Goal: Transaction & Acquisition: Purchase product/service

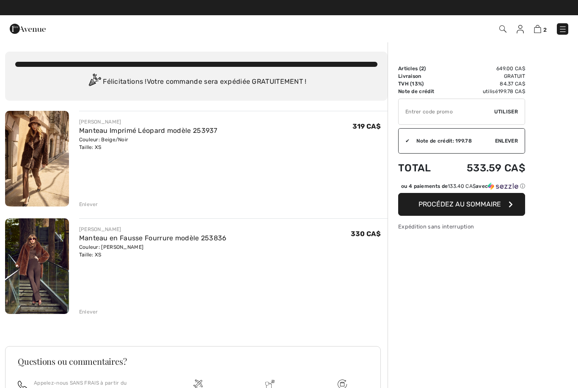
click at [452, 113] on input "TEXT" at bounding box center [447, 111] width 96 height 25
type input "NEW15"
click at [512, 112] on span "Utiliser" at bounding box center [506, 112] width 24 height 8
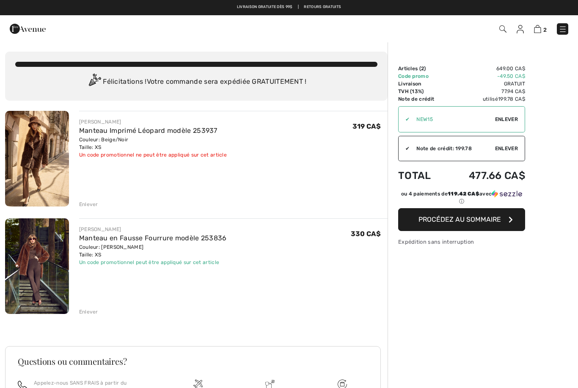
click at [503, 32] on img at bounding box center [502, 28] width 7 height 7
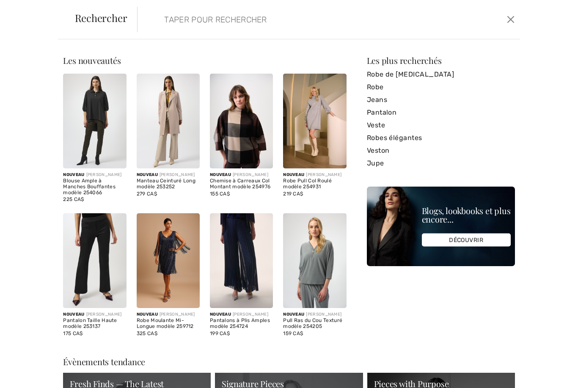
click at [184, 25] on input "search" at bounding box center [288, 19] width 260 height 25
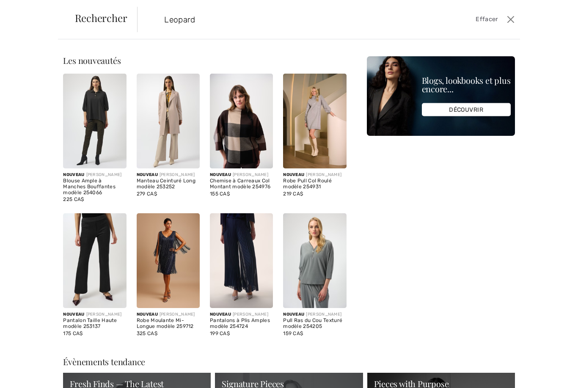
type input "Leopard"
click at [492, 22] on span "Effacer" at bounding box center [487, 19] width 22 height 9
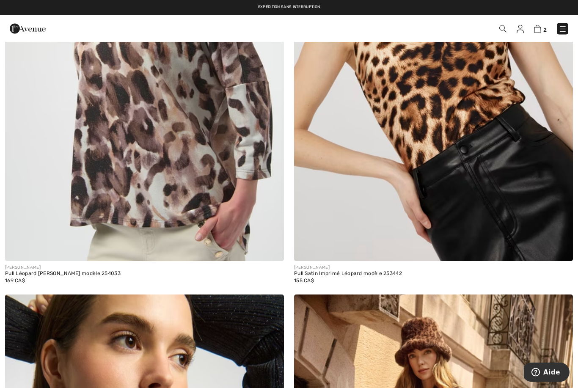
scroll to position [697, 0]
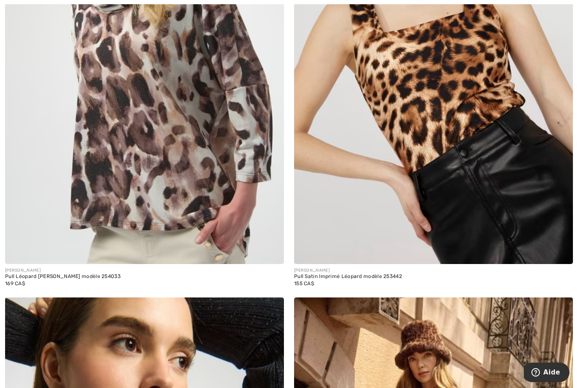
click at [482, 236] on img at bounding box center [433, 55] width 279 height 418
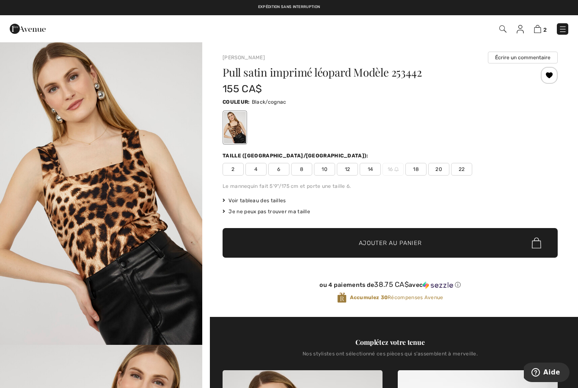
click at [236, 171] on span "2" at bounding box center [233, 169] width 21 height 13
click at [389, 244] on span "Ajouter au panier" at bounding box center [390, 243] width 63 height 9
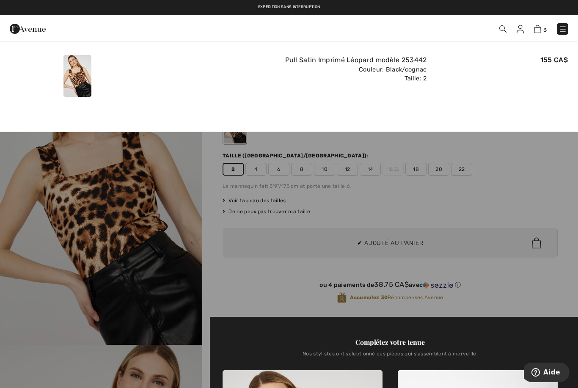
click at [258, 170] on div at bounding box center [289, 194] width 578 height 388
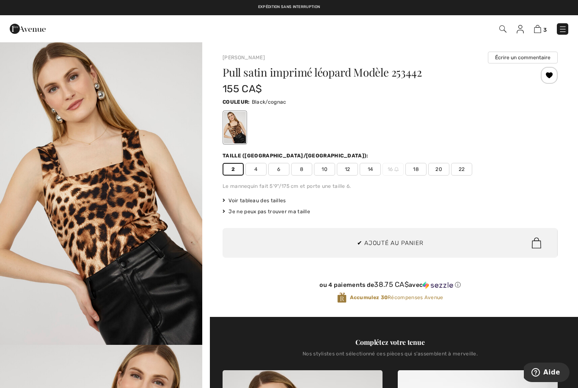
click at [259, 170] on span "4" at bounding box center [255, 169] width 21 height 13
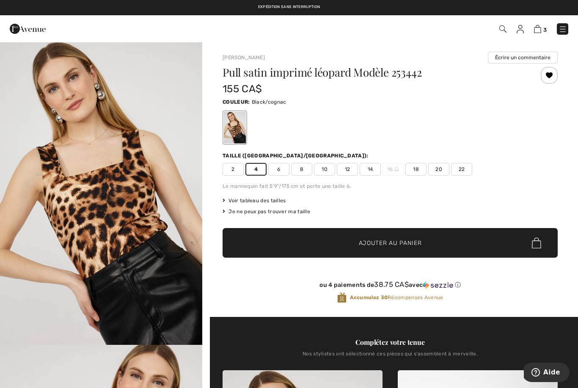
click at [388, 249] on span "✔ Ajouté au panier Ajouter au panier" at bounding box center [390, 243] width 335 height 30
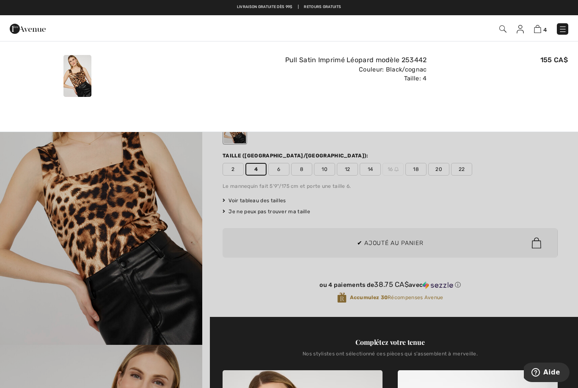
click at [395, 245] on div at bounding box center [289, 194] width 578 height 388
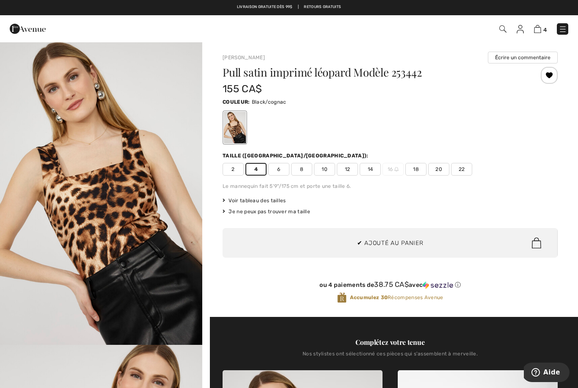
click at [539, 26] on img at bounding box center [537, 29] width 7 height 8
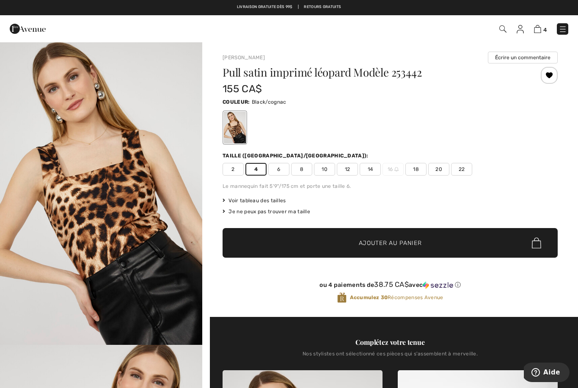
click at [539, 30] on img at bounding box center [537, 29] width 7 height 8
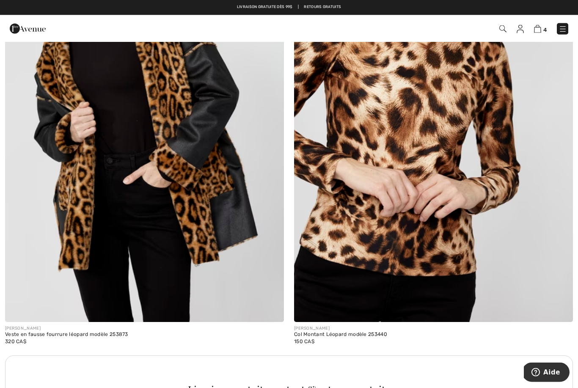
scroll to position [2445, 0]
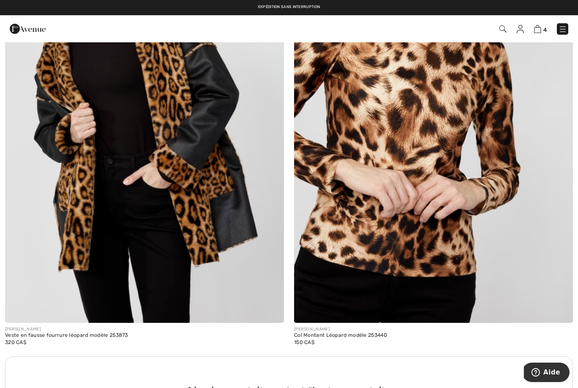
click at [451, 259] on img at bounding box center [433, 113] width 279 height 418
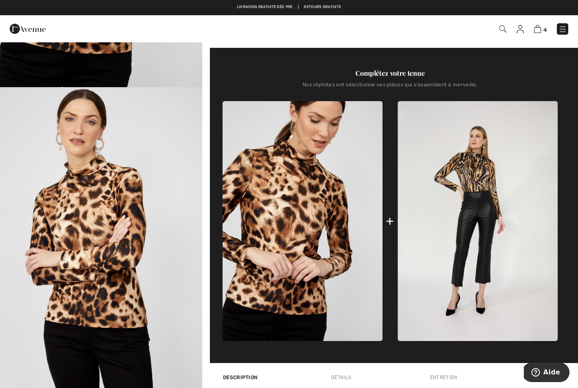
scroll to position [258, 0]
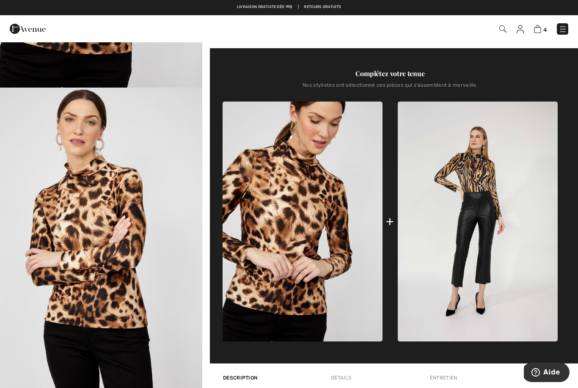
click at [482, 185] on img at bounding box center [478, 222] width 160 height 240
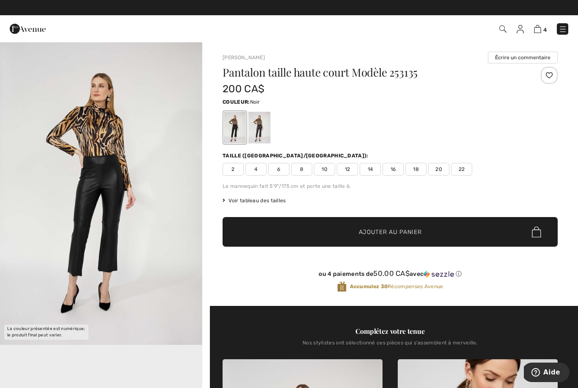
click at [261, 129] on div at bounding box center [259, 128] width 22 height 32
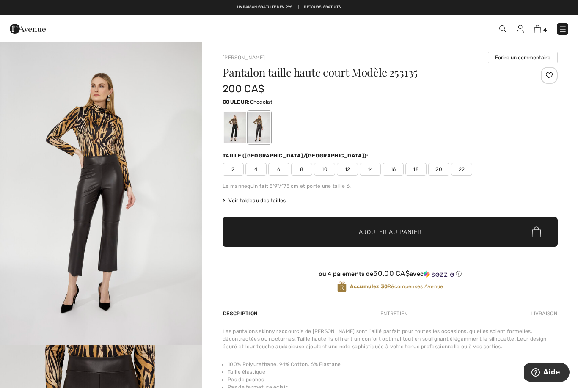
click at [263, 134] on div at bounding box center [259, 128] width 22 height 32
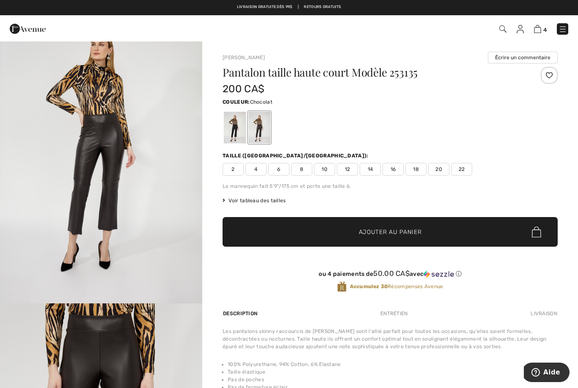
scroll to position [40, 0]
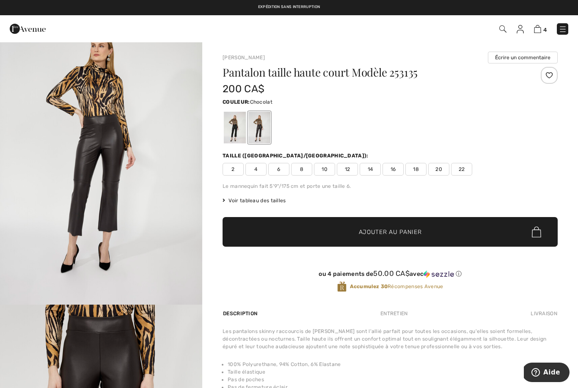
click at [278, 198] on span "Voir tableau des tailles" at bounding box center [254, 201] width 63 height 8
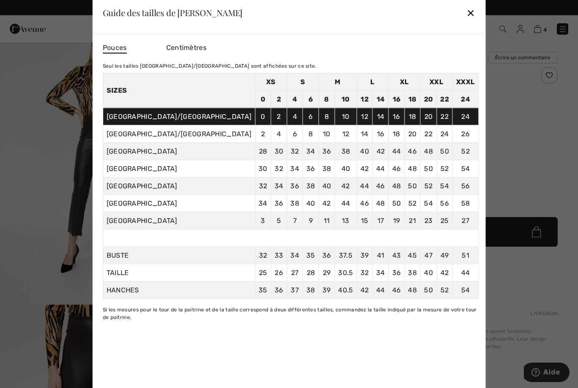
click at [319, 281] on td "29 74" at bounding box center [327, 272] width 16 height 17
click at [112, 285] on div at bounding box center [289, 194] width 578 height 388
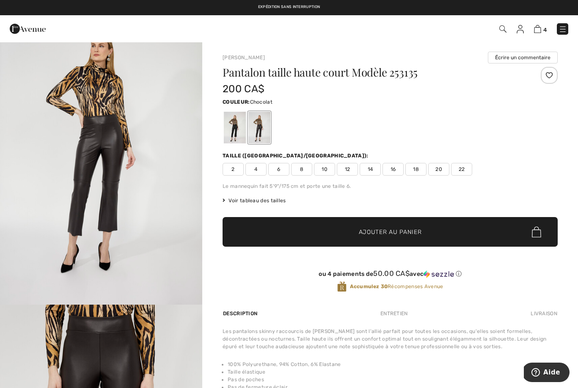
click at [258, 171] on span "4" at bounding box center [255, 169] width 21 height 13
click at [383, 235] on span "Ajouter au panier" at bounding box center [390, 232] width 63 height 9
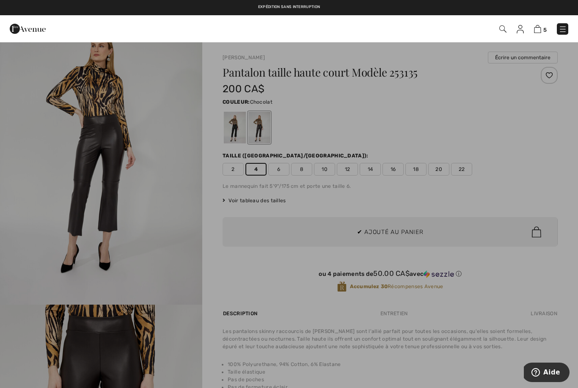
click at [381, 232] on div at bounding box center [289, 194] width 578 height 388
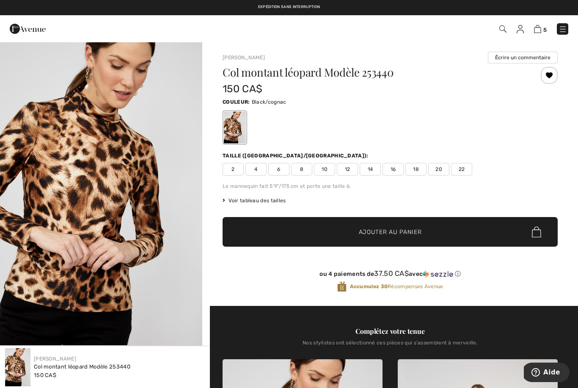
click at [505, 32] on img at bounding box center [502, 28] width 7 height 7
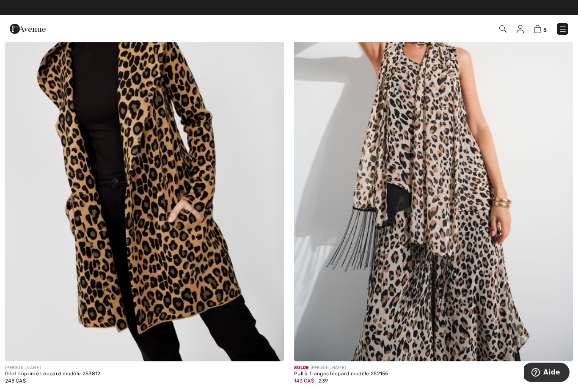
scroll to position [3397, 0]
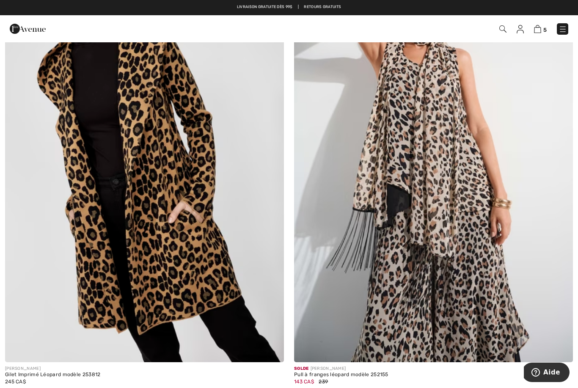
click at [438, 259] on img at bounding box center [433, 153] width 279 height 418
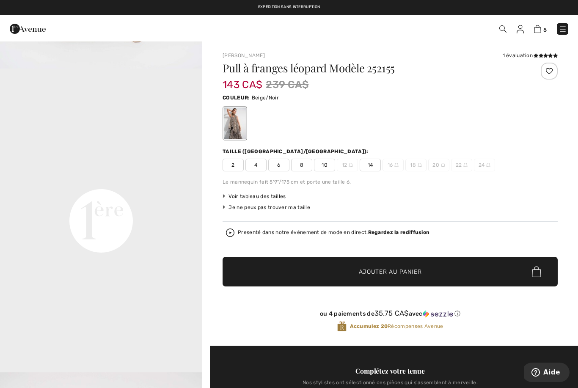
scroll to position [581, 0]
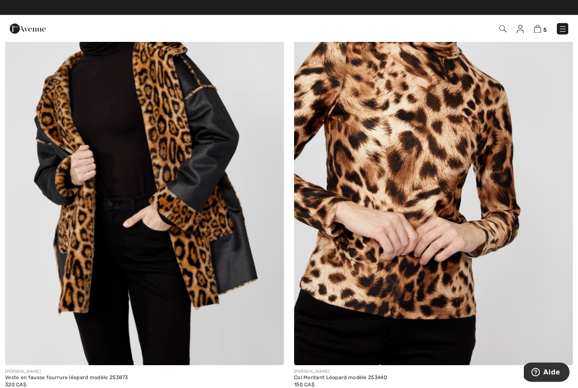
scroll to position [2403, 0]
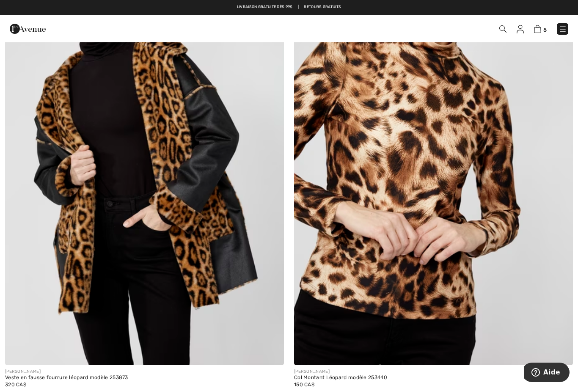
click at [504, 30] on img at bounding box center [502, 28] width 7 height 7
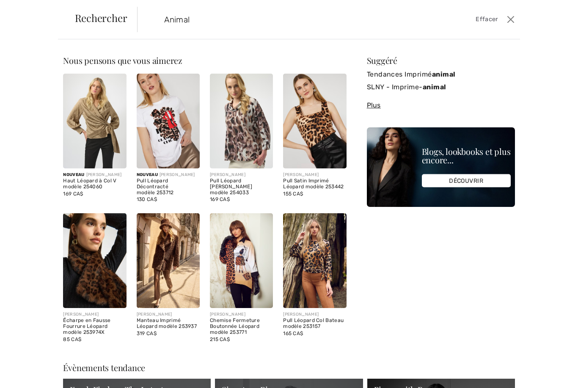
type input "Animal"
click at [487, 21] on span "Effacer" at bounding box center [487, 19] width 22 height 9
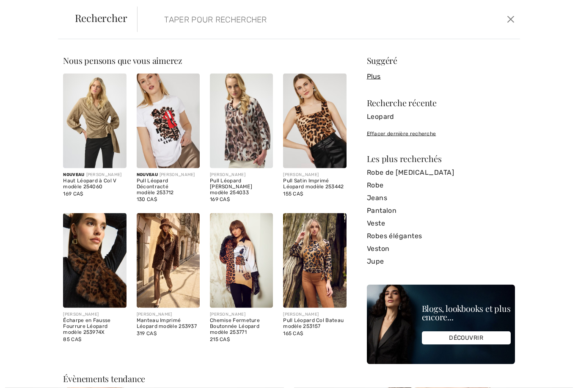
scroll to position [2010, 0]
click at [512, 25] on button "Ferme" at bounding box center [510, 20] width 12 height 14
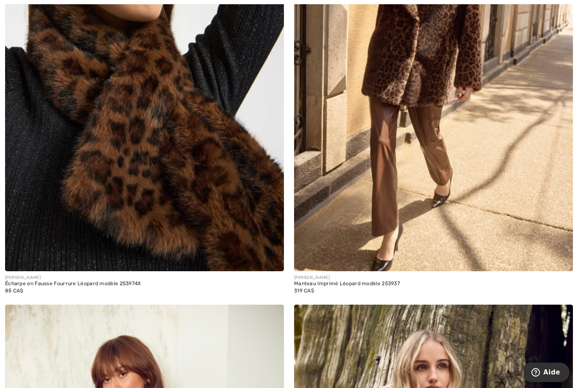
scroll to position [1153, 0]
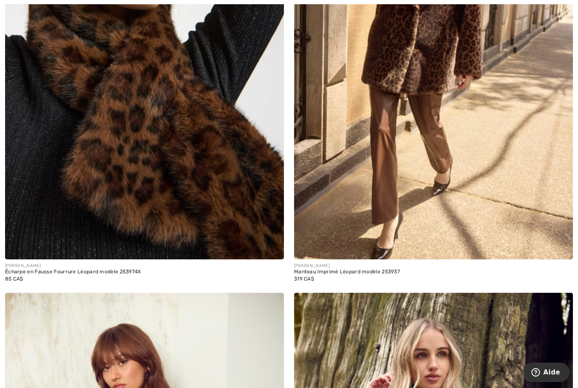
click at [170, 180] on img at bounding box center [144, 50] width 279 height 418
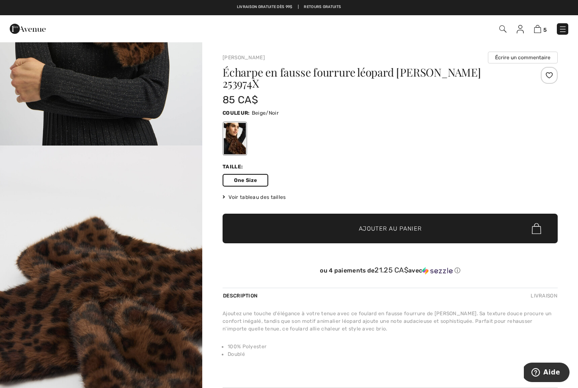
click at [522, 33] on img at bounding box center [520, 29] width 7 height 8
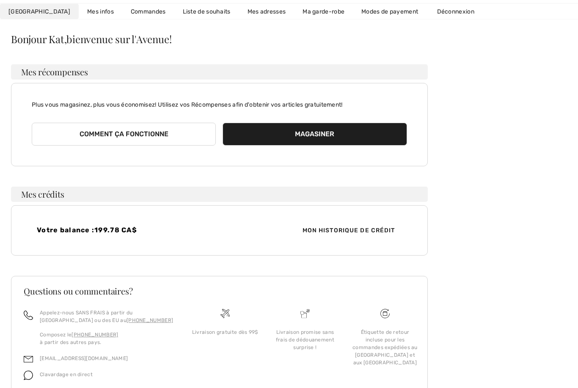
scroll to position [69, 0]
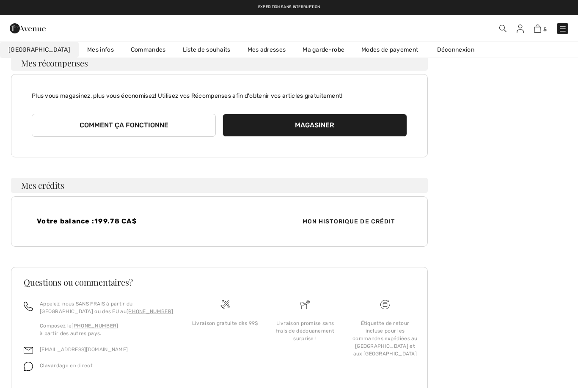
click at [565, 30] on img at bounding box center [563, 29] width 8 height 8
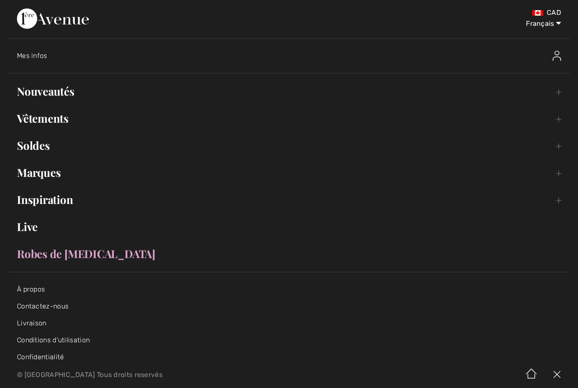
scroll to position [0, 0]
click at [557, 25] on select "English Français" at bounding box center [539, 21] width 44 height 25
select select "https://www.1ereavenue.com/en/my+account/"
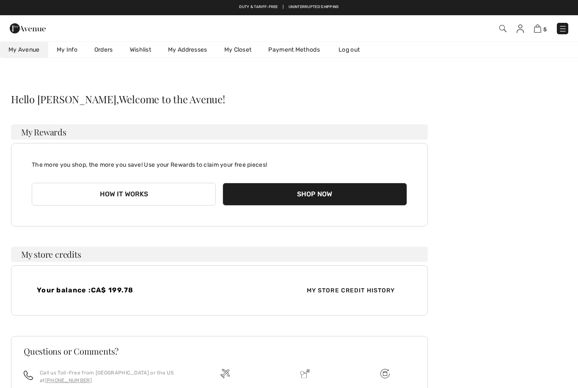
click at [502, 30] on img at bounding box center [502, 28] width 7 height 7
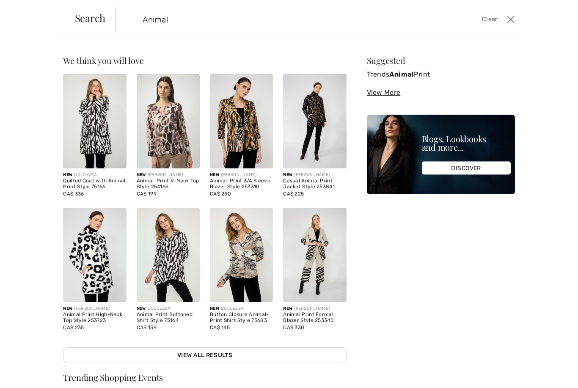
type input "Animal"
click at [423, 287] on div "Sorry, no results found for " " Some helpful tips for your search: Double check…" at bounding box center [441, 209] width 148 height 307
click at [309, 356] on link "View All Results" at bounding box center [204, 355] width 283 height 16
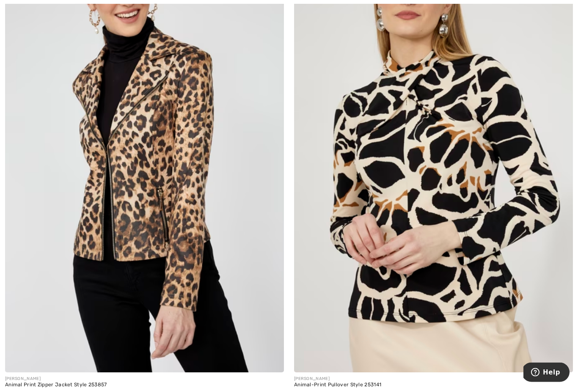
scroll to position [3387, 0]
click at [190, 280] on img at bounding box center [144, 163] width 279 height 418
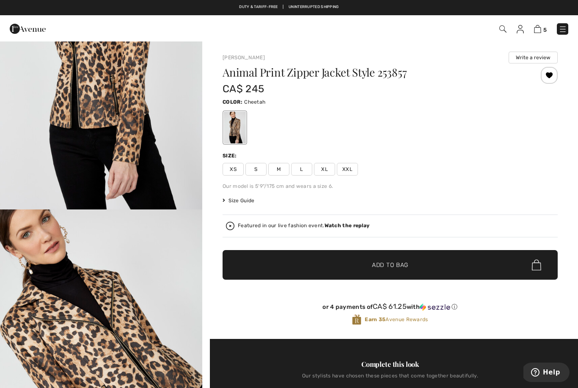
scroll to position [135, 0]
click at [247, 201] on span "Size Guide" at bounding box center [239, 201] width 32 height 8
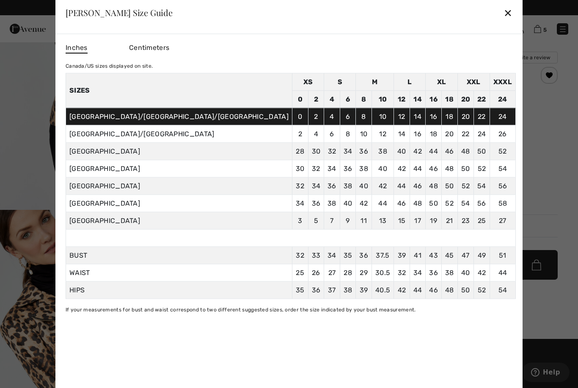
click at [506, 176] on div at bounding box center [289, 194] width 578 height 388
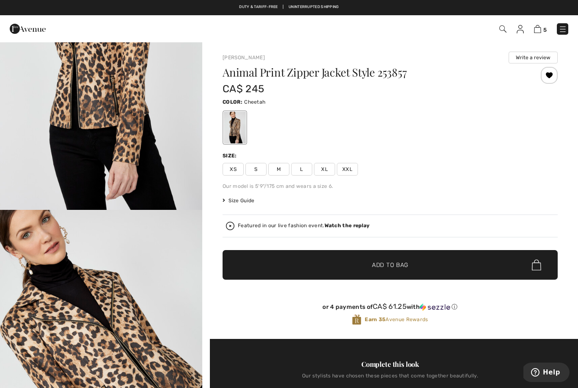
click at [244, 203] on span "Size Guide" at bounding box center [239, 201] width 32 height 8
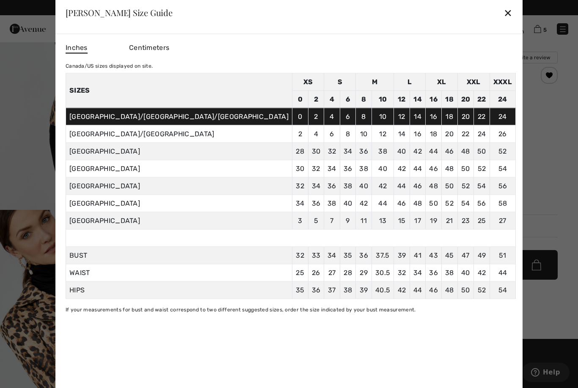
click at [504, 14] on div "✕" at bounding box center [508, 13] width 9 height 18
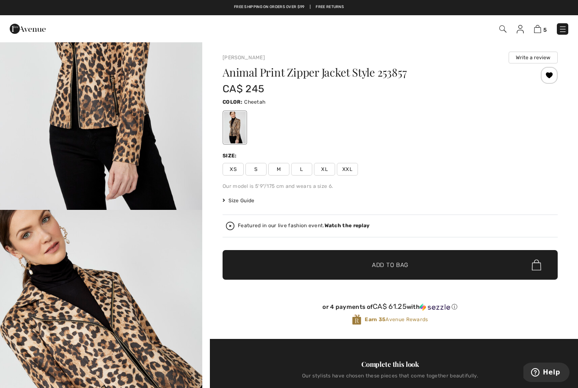
click at [259, 170] on span "S" at bounding box center [255, 169] width 21 height 13
click at [388, 270] on span "✔ Added to Bag Add to Bag" at bounding box center [390, 265] width 335 height 30
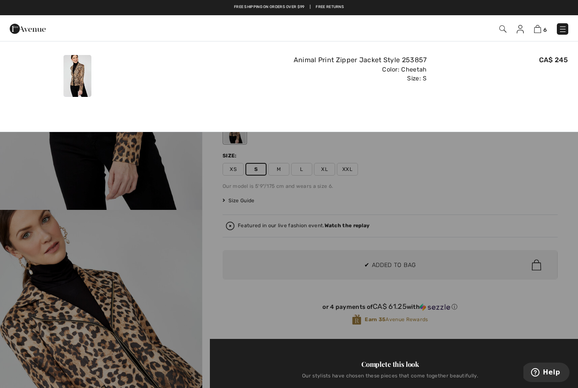
scroll to position [0, 0]
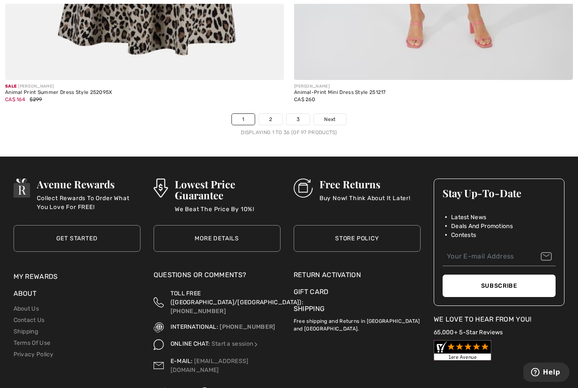
scroll to position [8318, 0]
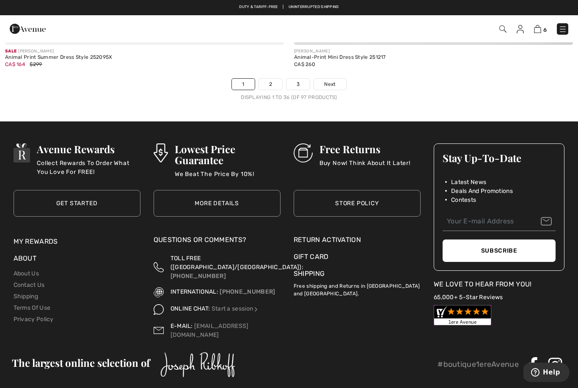
click at [334, 80] on span "Next" at bounding box center [329, 84] width 11 height 8
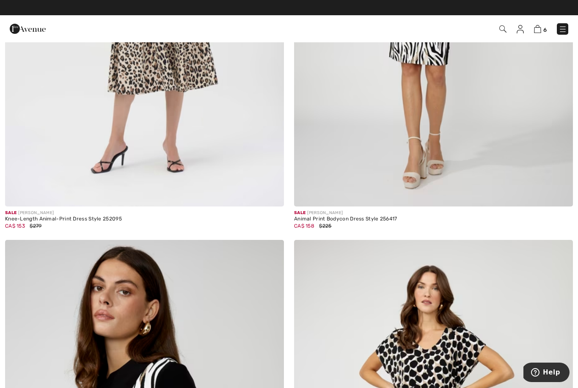
scroll to position [1653, 0]
